Goal: Information Seeking & Learning: Understand process/instructions

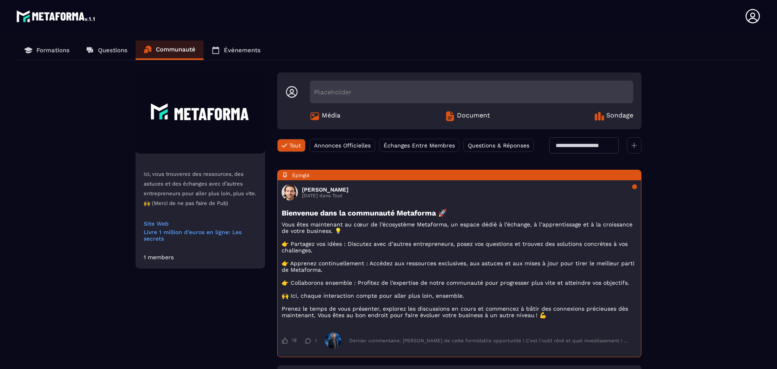
click at [115, 51] on p "Questions" at bounding box center [113, 50] width 30 height 7
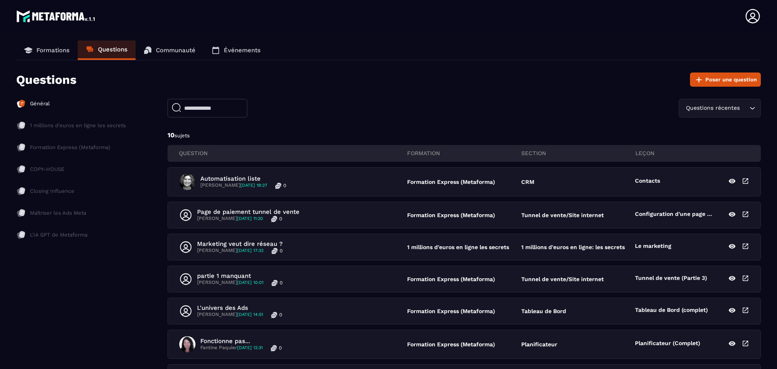
click at [43, 51] on p "Formations" at bounding box center [52, 50] width 33 height 7
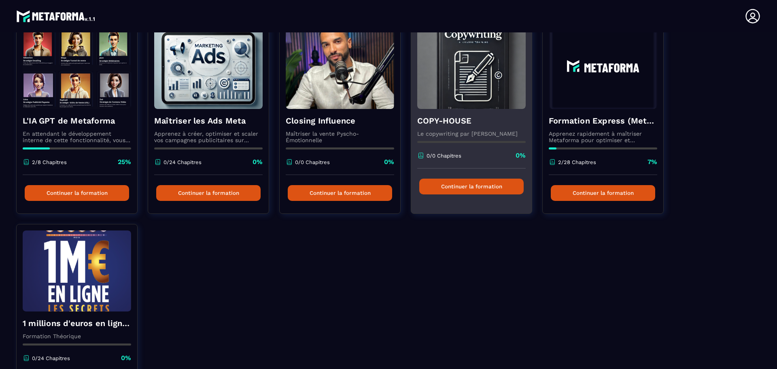
scroll to position [108, 0]
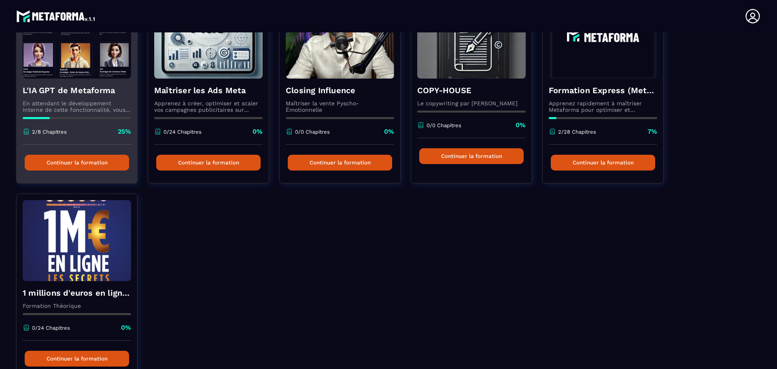
click at [83, 103] on p "En attendant le développement interne de cette fonctionnalité, vous pouvez déjà…" at bounding box center [77, 106] width 109 height 13
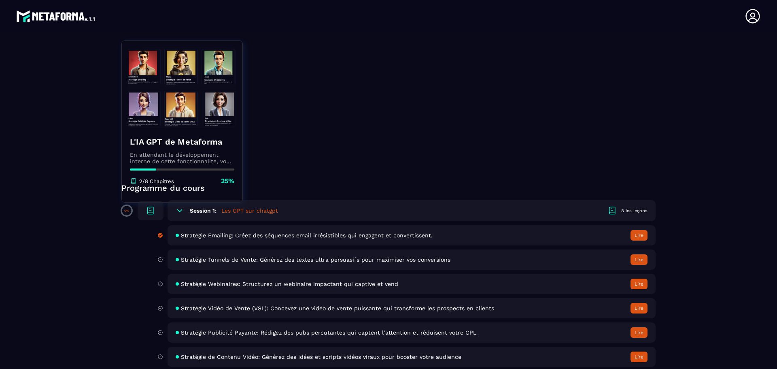
scroll to position [178, 0]
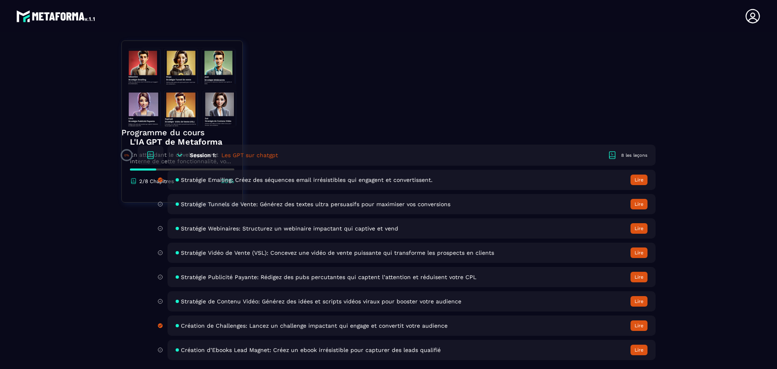
click at [221, 350] on span "Création d’Ebooks Lead Magnet: Créez un ebook irrésistible pour capturer des le…" at bounding box center [311, 350] width 260 height 6
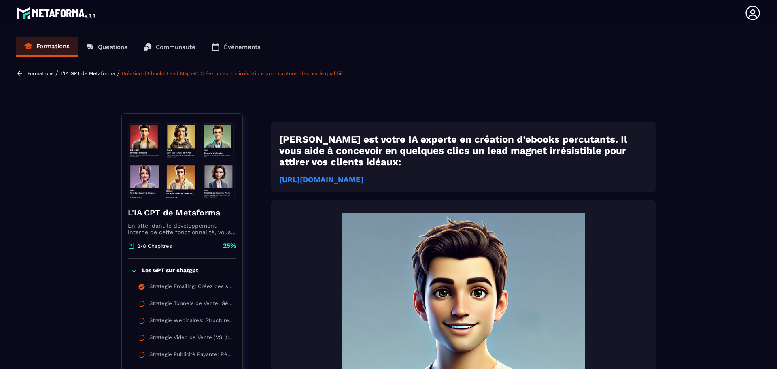
click at [364, 179] on strong "[URL][DOMAIN_NAME]" at bounding box center [321, 179] width 84 height 9
click at [243, 52] on link "Événements" at bounding box center [236, 46] width 65 height 19
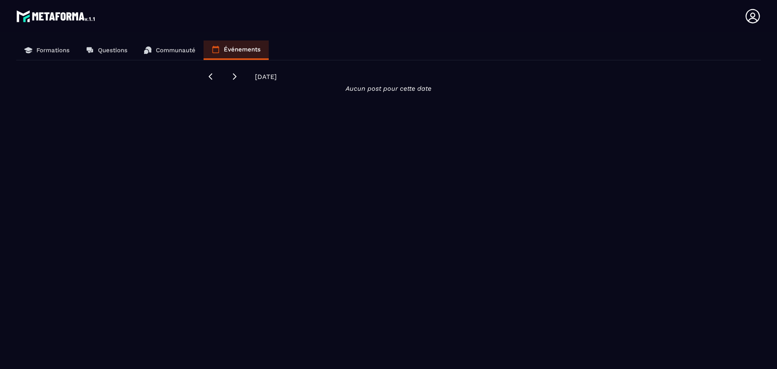
click at [170, 51] on p "Communauté" at bounding box center [176, 50] width 40 height 7
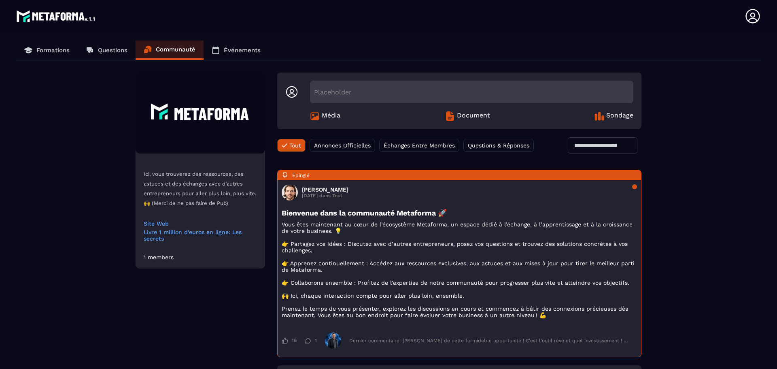
click at [344, 147] on span "Annonces Officielles" at bounding box center [342, 145] width 57 height 6
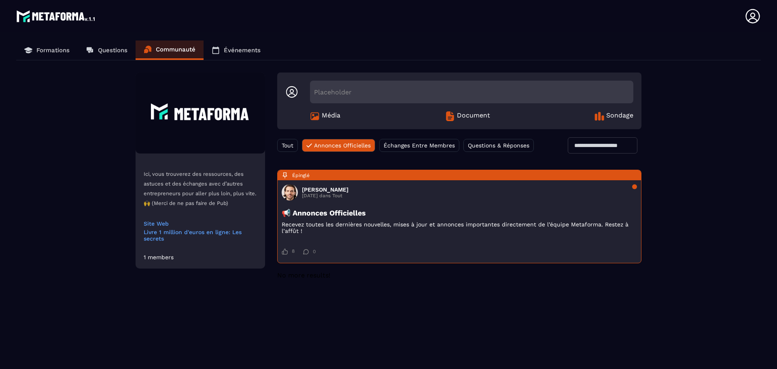
click at [419, 145] on span "Échanges Entre Membres" at bounding box center [419, 145] width 71 height 6
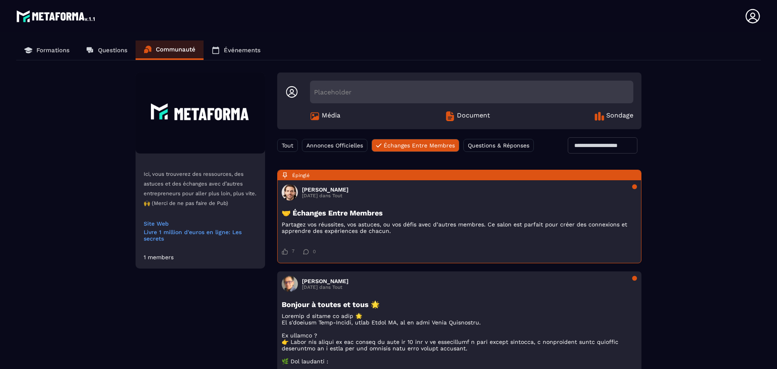
click at [503, 146] on span "Questions & Réponses" at bounding box center [499, 145] width 62 height 6
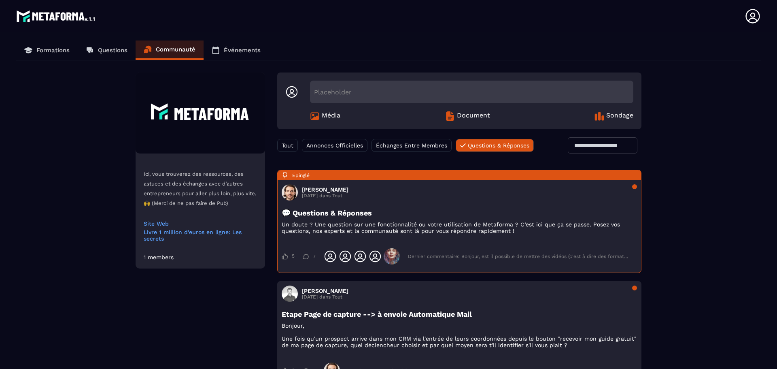
click at [44, 45] on link "Formations" at bounding box center [47, 49] width 62 height 19
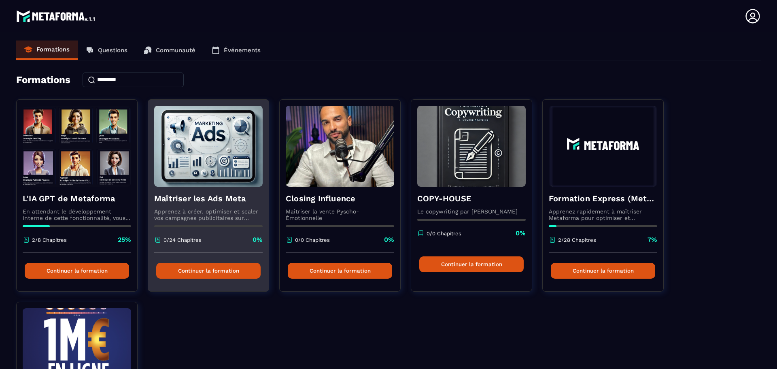
click at [198, 207] on div "Maîtriser les Ads Meta Apprenez à créer, optimiser et scaler vos campagnes publ…" at bounding box center [208, 220] width 121 height 66
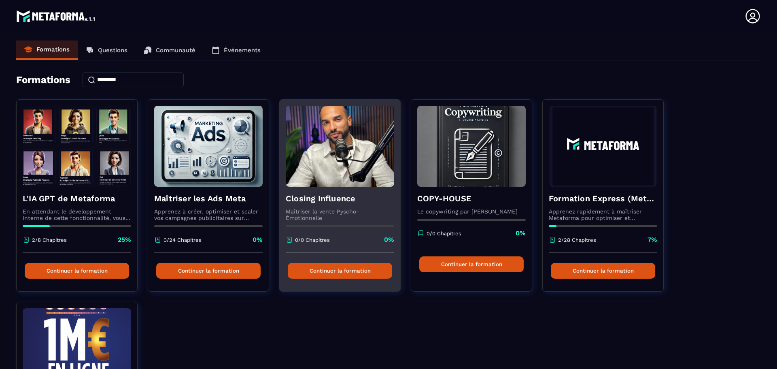
click at [330, 207] on div "Closing Influence Maîtriser la vente Pyscho-Émotionnelle 0/0 Chapitres 0%" at bounding box center [340, 220] width 121 height 66
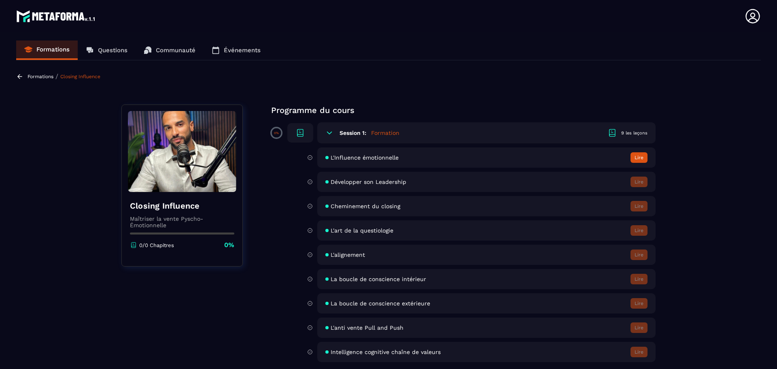
click at [353, 153] on div "L'Influence émotionnelle Lire" at bounding box center [486, 157] width 338 height 20
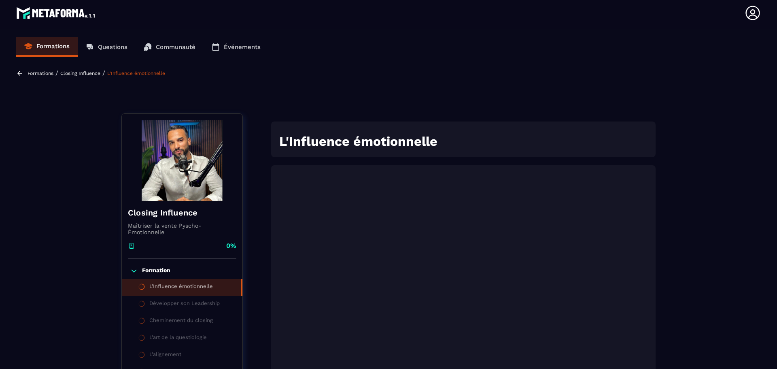
click at [58, 43] on p "Formations" at bounding box center [52, 46] width 33 height 7
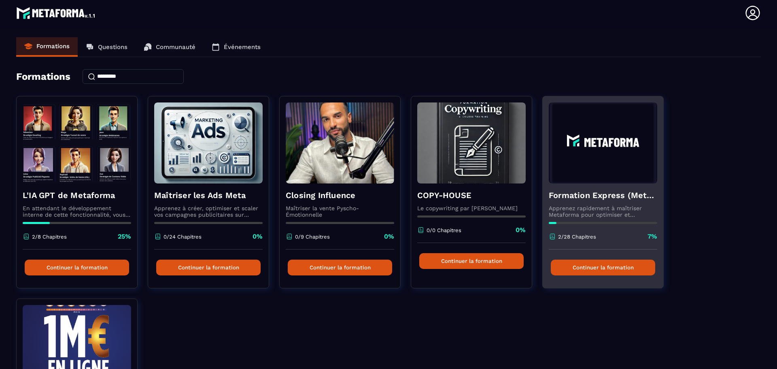
click at [617, 202] on div "Formation Express (Metaforma) Apprenez rapidement à maîtriser Metaforma pour op…" at bounding box center [603, 216] width 121 height 66
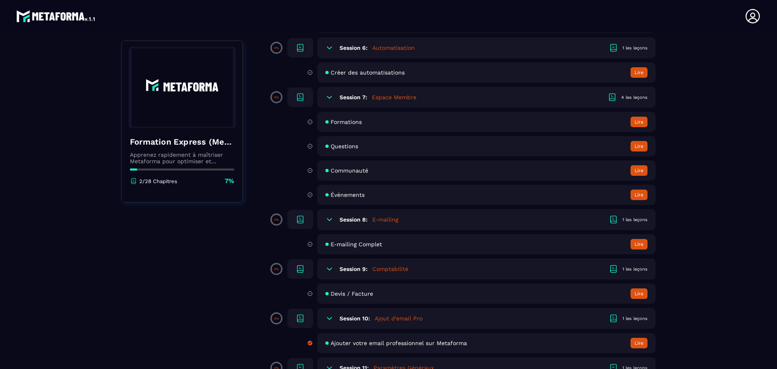
scroll to position [540, 0]
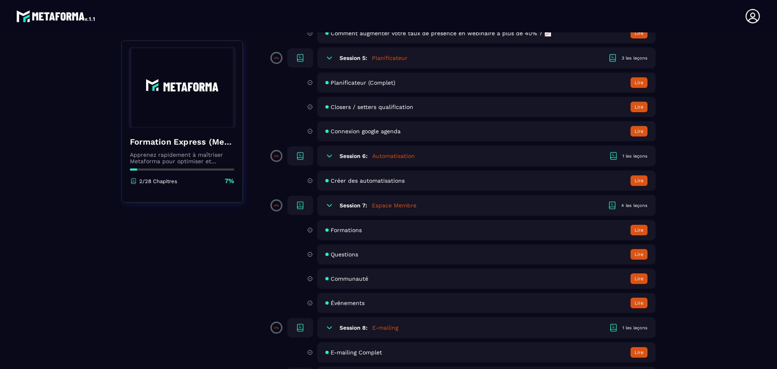
click at [349, 135] on div "Connexion google agenda Lire" at bounding box center [486, 131] width 338 height 20
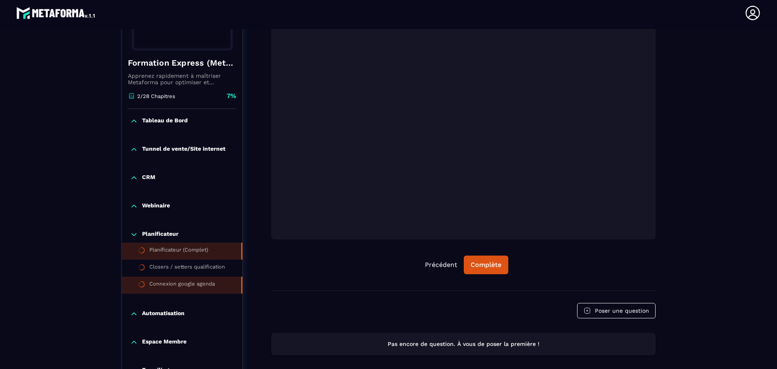
scroll to position [192, 0]
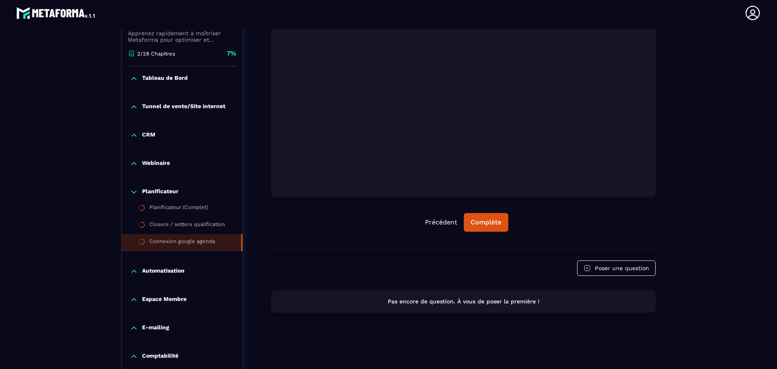
click at [137, 273] on icon at bounding box center [134, 271] width 8 height 8
click at [135, 319] on icon at bounding box center [134, 317] width 8 height 8
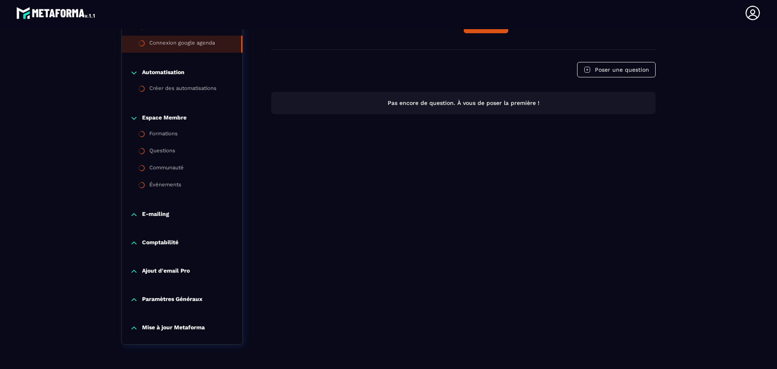
scroll to position [408, 0]
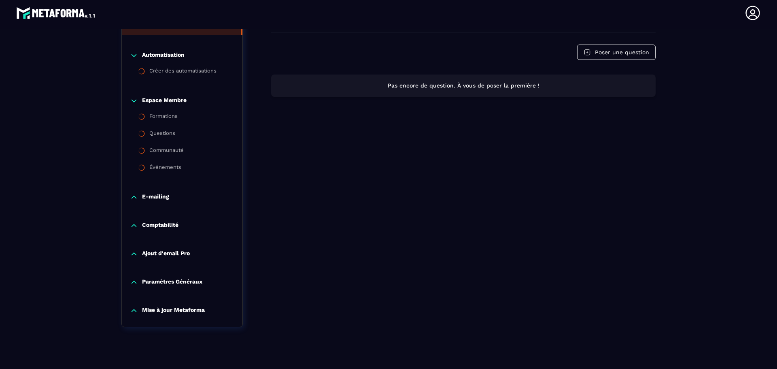
click at [133, 195] on icon at bounding box center [134, 197] width 8 height 8
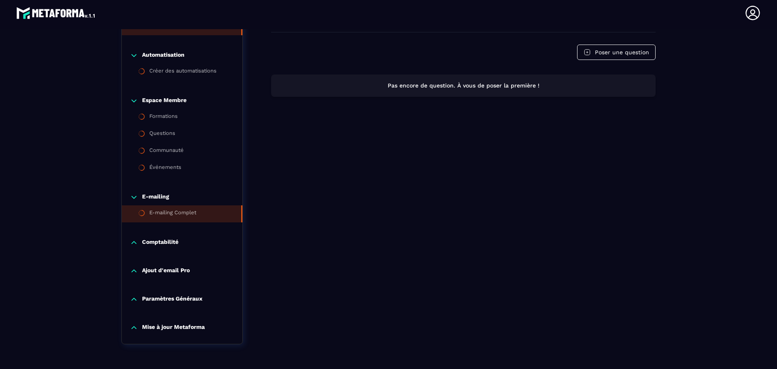
click at [163, 212] on div "E-mailing Complet" at bounding box center [172, 213] width 47 height 9
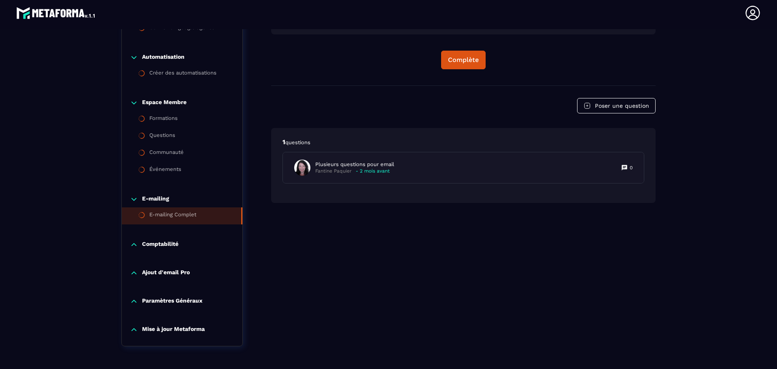
scroll to position [408, 0]
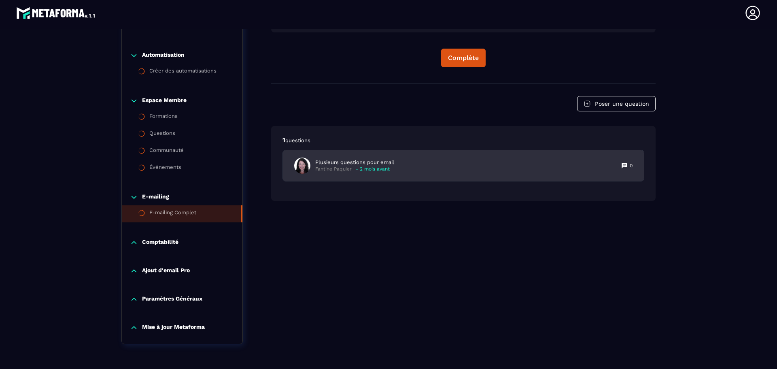
click at [376, 168] on p "- 2 mois avant" at bounding box center [373, 169] width 34 height 6
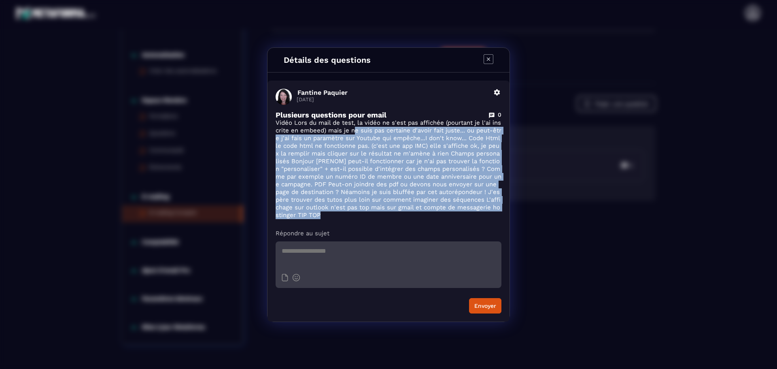
drag, startPoint x: 358, startPoint y: 131, endPoint x: 418, endPoint y: 210, distance: 99.6
click at [416, 213] on p "Vidéo Lors du mail de test, la vidéo ne s'est pas affichée (pourtant je l'ai in…" at bounding box center [389, 169] width 226 height 100
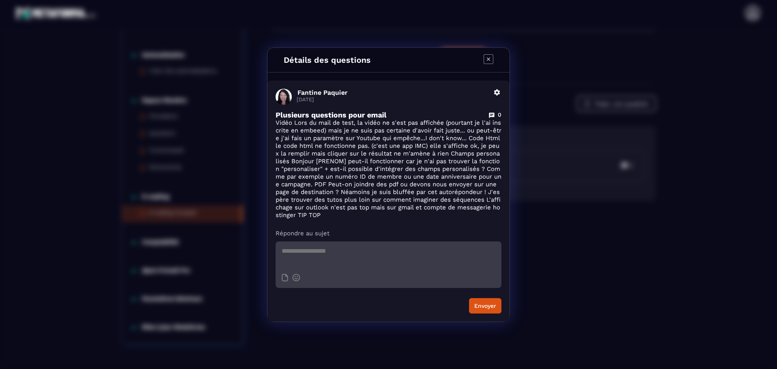
click at [492, 55] on icon "Modal window" at bounding box center [489, 59] width 10 height 10
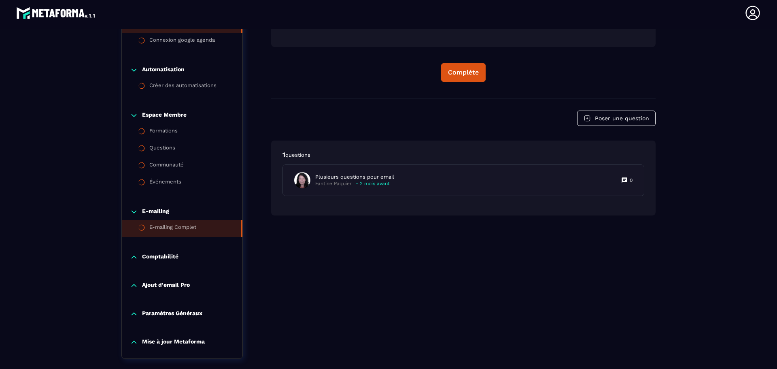
scroll to position [434, 0]
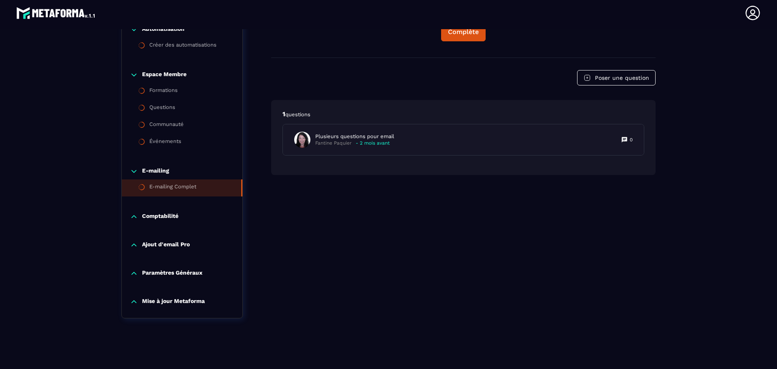
click at [135, 246] on icon at bounding box center [134, 245] width 8 height 8
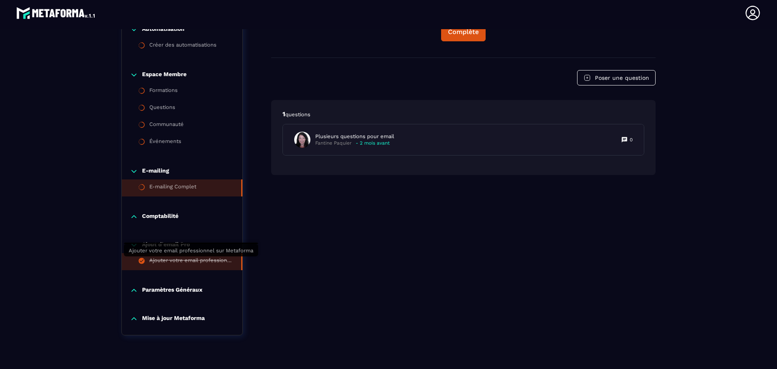
click at [171, 260] on div "Ajouter votre email professionnel sur Metaforma" at bounding box center [191, 261] width 84 height 9
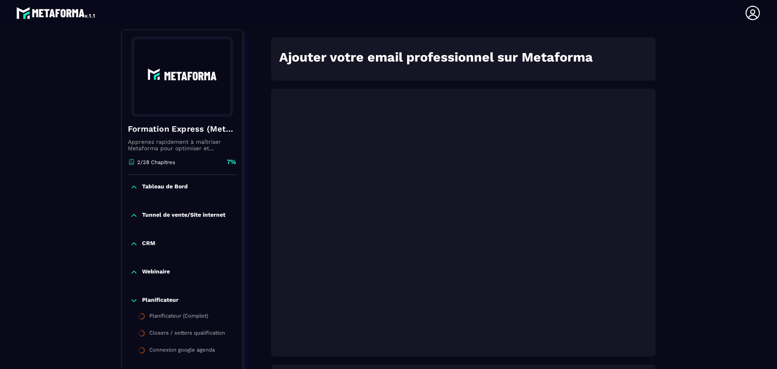
scroll to position [300, 0]
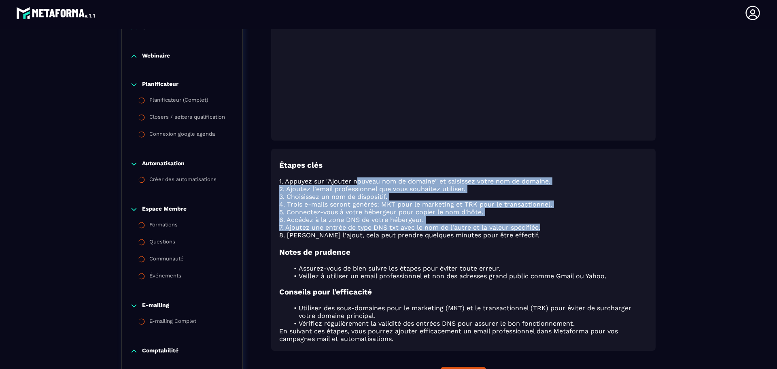
drag, startPoint x: 359, startPoint y: 178, endPoint x: 558, endPoint y: 226, distance: 204.5
click at [558, 226] on div "Étapes clés 1. Appuyez sur "Ajouter nouveau nom de domaine" et saisissez votre …" at bounding box center [463, 252] width 368 height 182
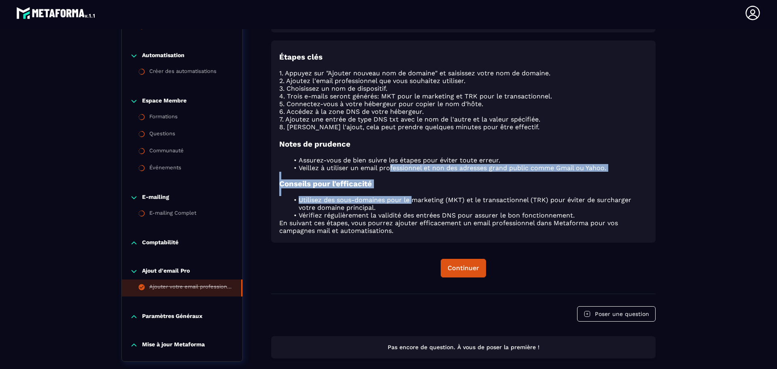
drag, startPoint x: 390, startPoint y: 164, endPoint x: 413, endPoint y: 197, distance: 40.5
click at [413, 197] on div "Étapes clés 1. Appuyez sur "Ajouter nouveau nom de domaine" et saisissez votre …" at bounding box center [463, 144] width 368 height 182
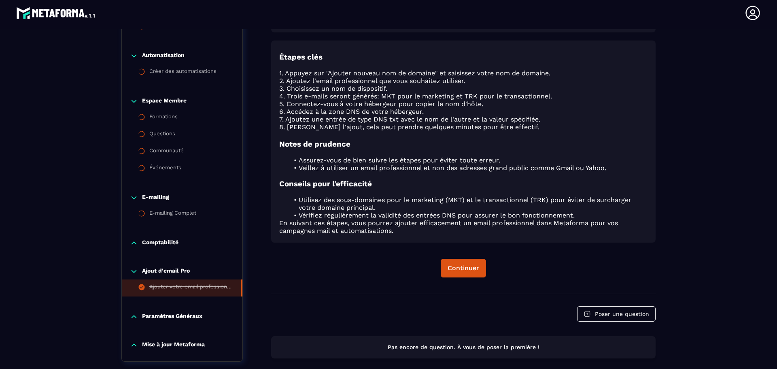
click at [319, 230] on p "En suivant ces étapes, vous pourrez ajouter efficacement un email professionnel…" at bounding box center [463, 226] width 368 height 15
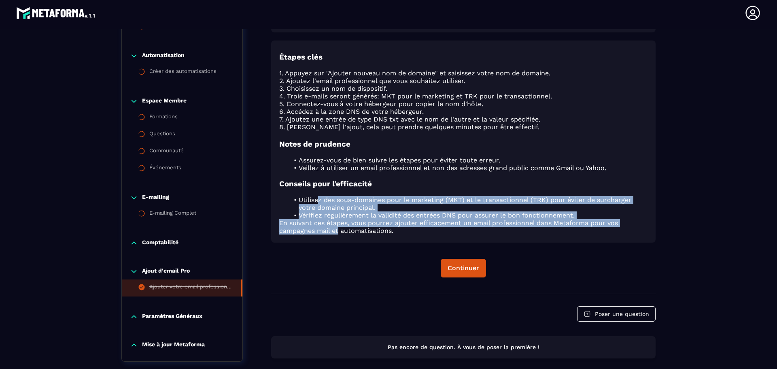
drag, startPoint x: 317, startPoint y: 202, endPoint x: 338, endPoint y: 242, distance: 45.3
click at [338, 242] on div "Étapes clés 1. Appuyez sur "Ajouter nouveau nom de domaine" et saisissez votre …" at bounding box center [463, 141] width 385 height 202
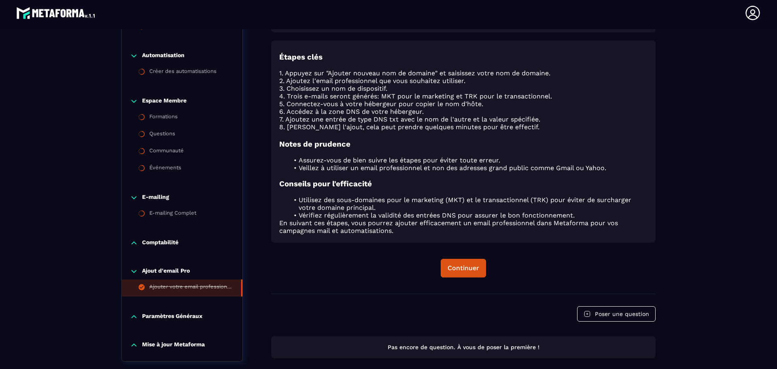
click at [156, 318] on p "Paramètres Généraux" at bounding box center [172, 317] width 60 height 8
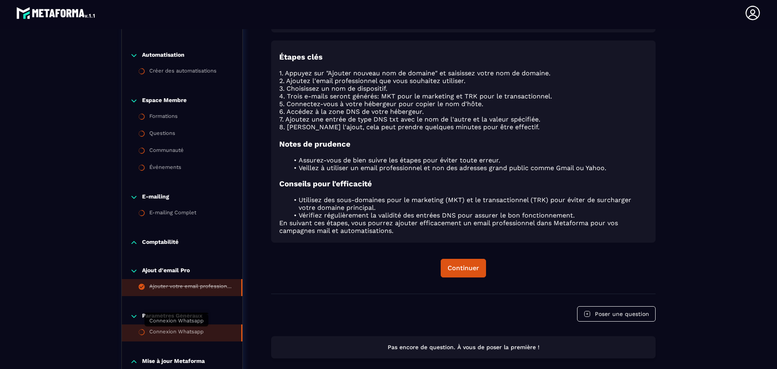
click at [158, 334] on div "Connexion Whatsapp" at bounding box center [176, 332] width 54 height 9
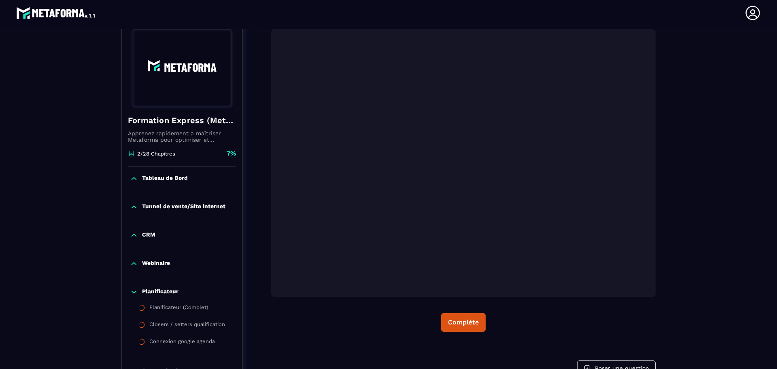
scroll to position [84, 0]
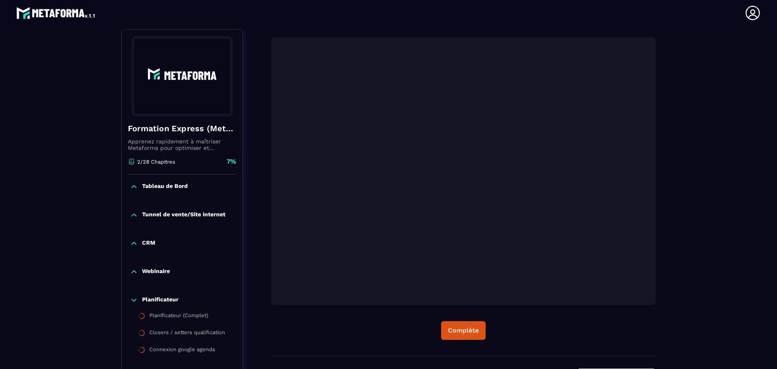
click at [136, 247] on icon at bounding box center [134, 243] width 8 height 8
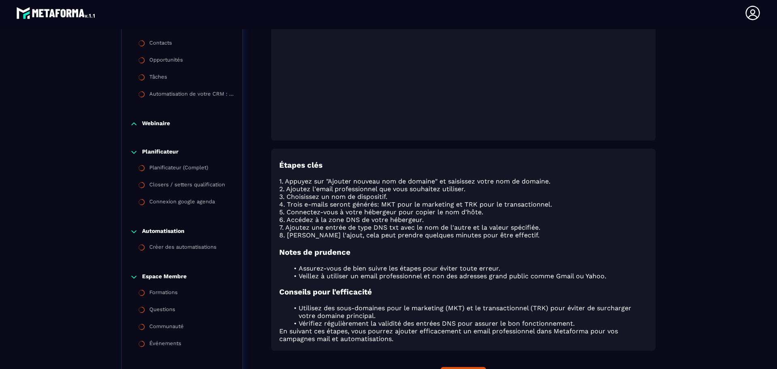
scroll to position [192, 0]
